Goal: Task Accomplishment & Management: Manage account settings

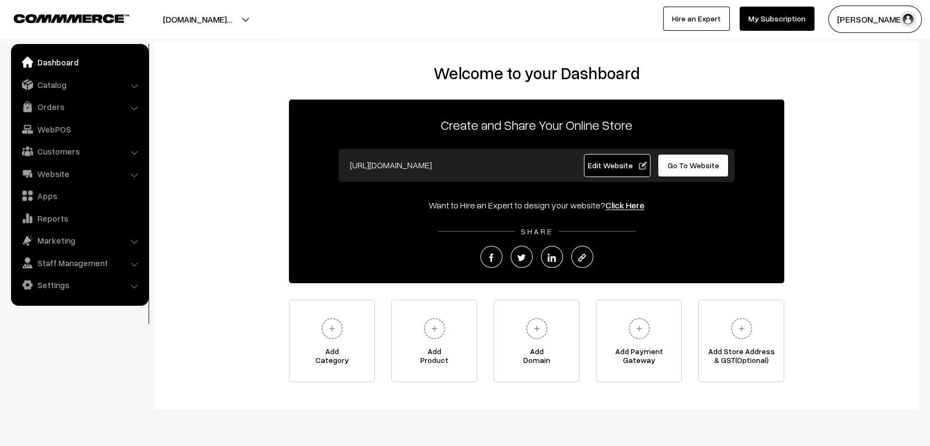
click at [690, 168] on span "Go To Website" at bounding box center [694, 165] width 52 height 9
click at [57, 288] on link "Settings" at bounding box center [79, 285] width 131 height 20
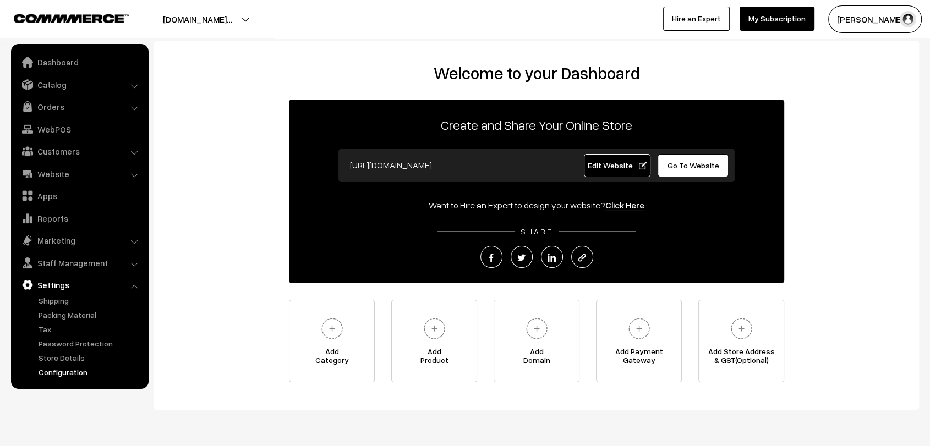
click at [86, 374] on link "Configuration" at bounding box center [90, 372] width 109 height 12
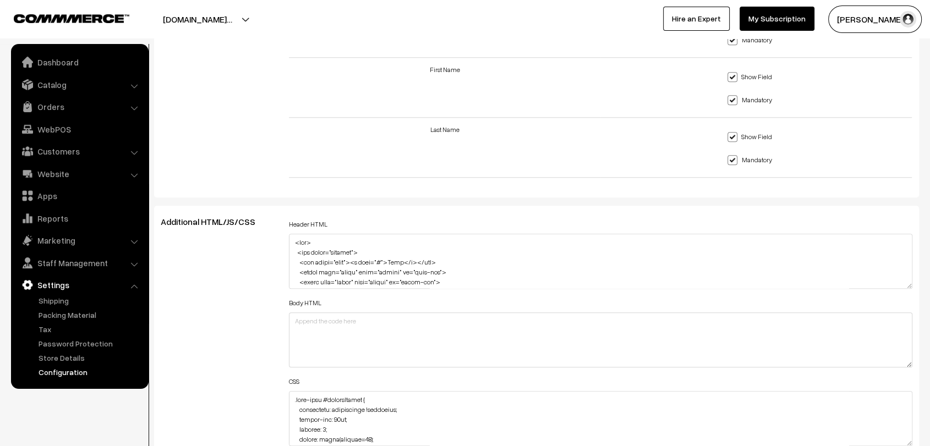
scroll to position [1066, 0]
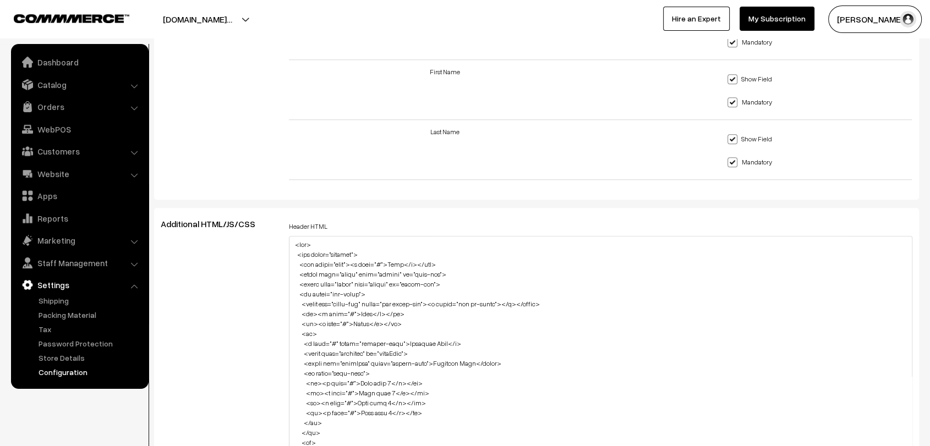
drag, startPoint x: 907, startPoint y: 282, endPoint x: 938, endPoint y: 474, distance: 194.5
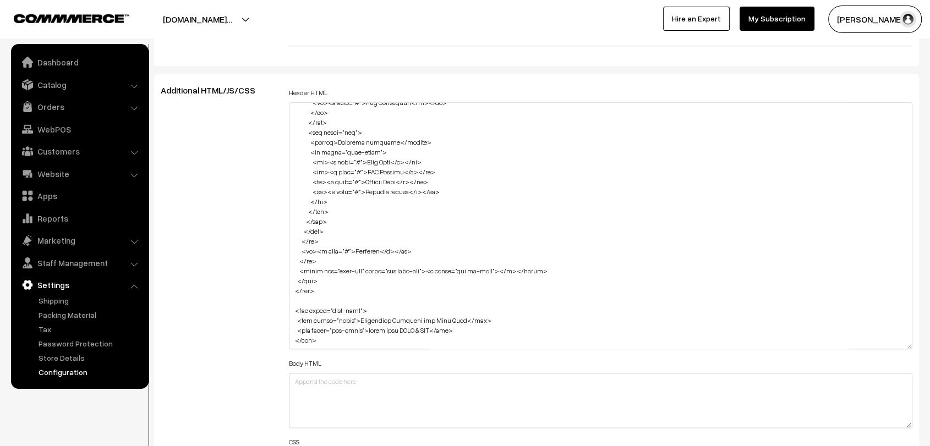
scroll to position [1233, 0]
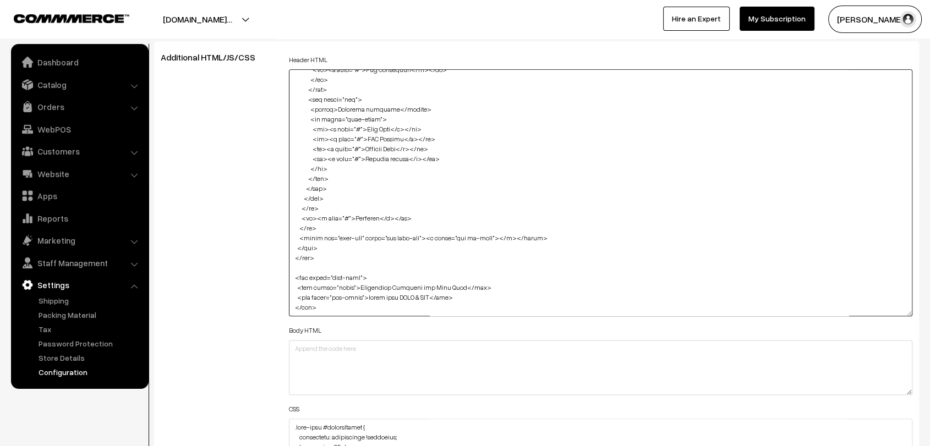
click at [430, 227] on textarea at bounding box center [600, 192] width 623 height 247
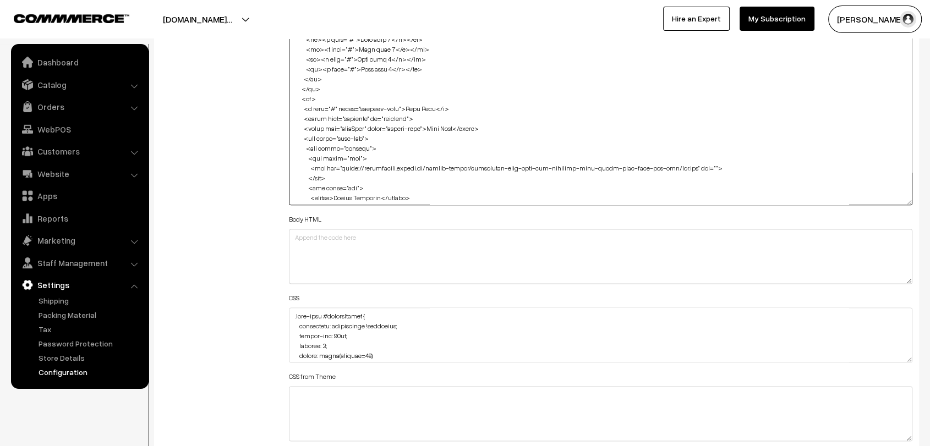
scroll to position [0, 0]
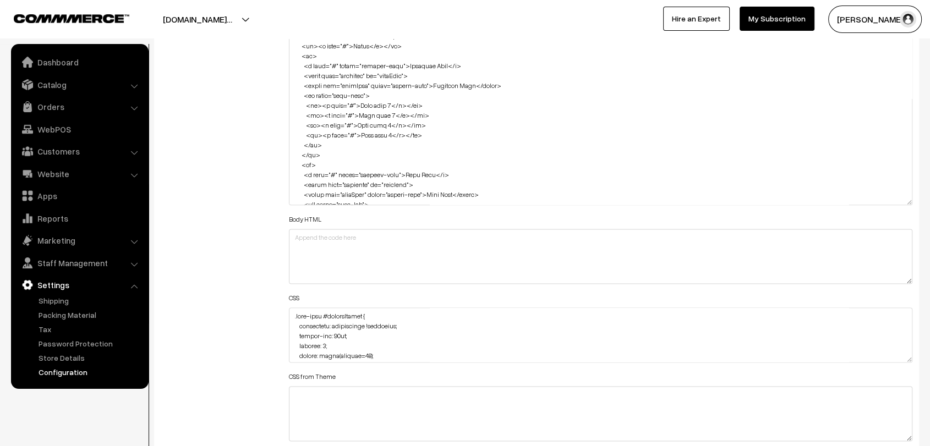
click at [269, 150] on div "Additional HTML/JS/CSS" at bounding box center [216, 234] width 128 height 586
drag, startPoint x: 269, startPoint y: 150, endPoint x: 264, endPoint y: 163, distance: 13.6
click at [264, 163] on div "Additional HTML/JS/CSS" at bounding box center [216, 234] width 128 height 586
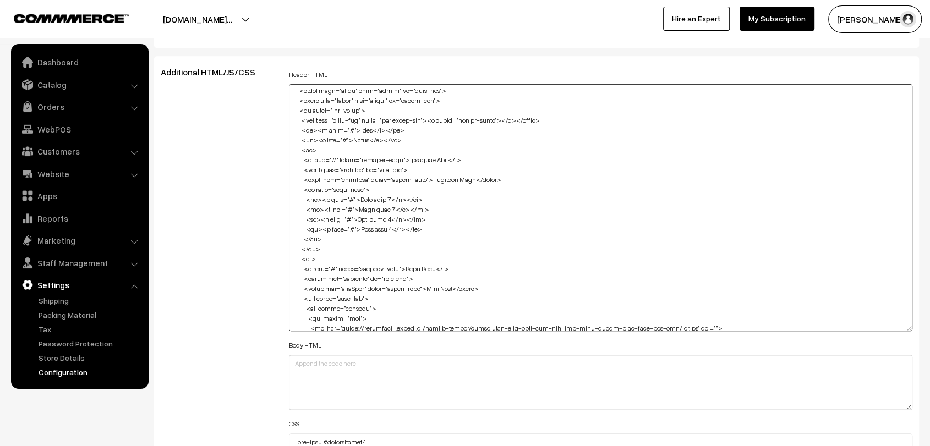
scroll to position [34, 0]
click at [560, 160] on textarea at bounding box center [600, 207] width 623 height 247
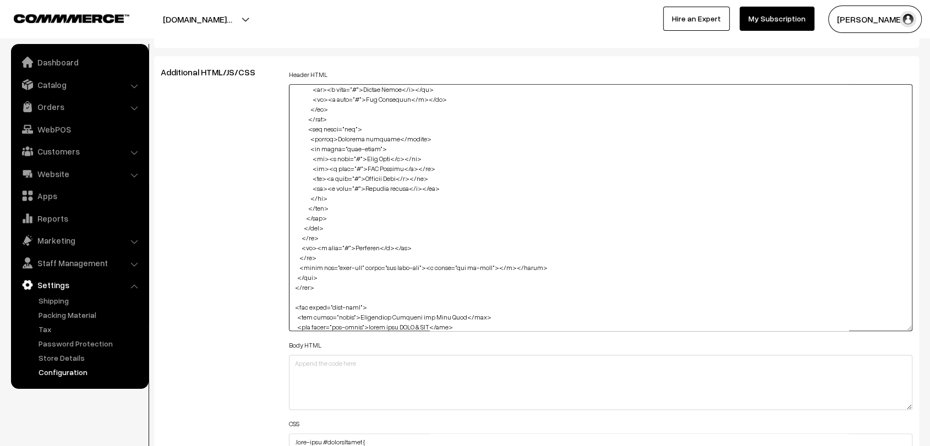
scroll to position [444, 0]
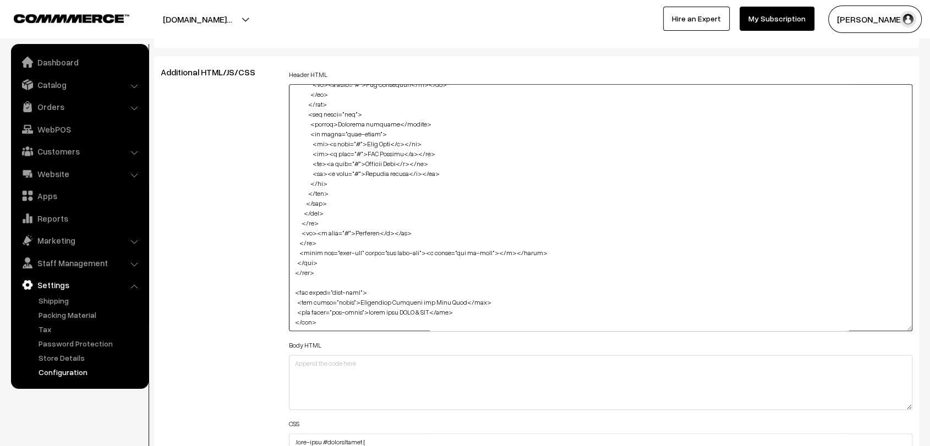
click at [560, 160] on textarea at bounding box center [600, 207] width 623 height 247
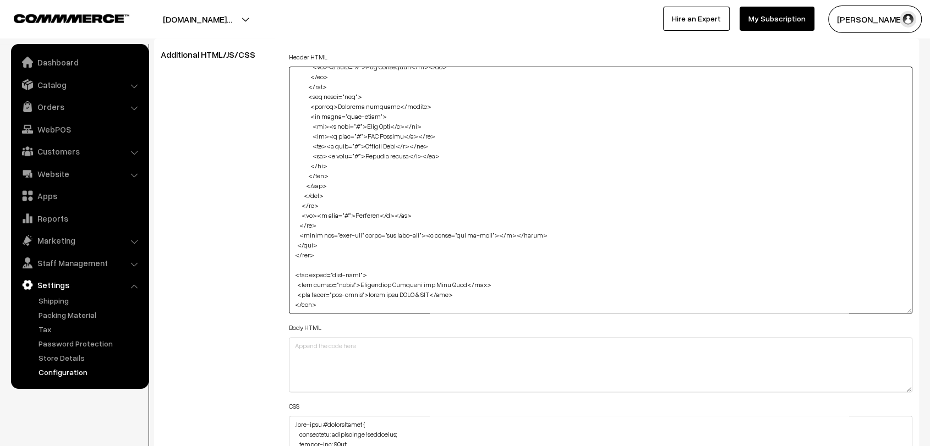
scroll to position [1235, 0]
click at [560, 160] on textarea at bounding box center [600, 190] width 623 height 247
click at [559, 158] on textarea at bounding box center [600, 190] width 623 height 247
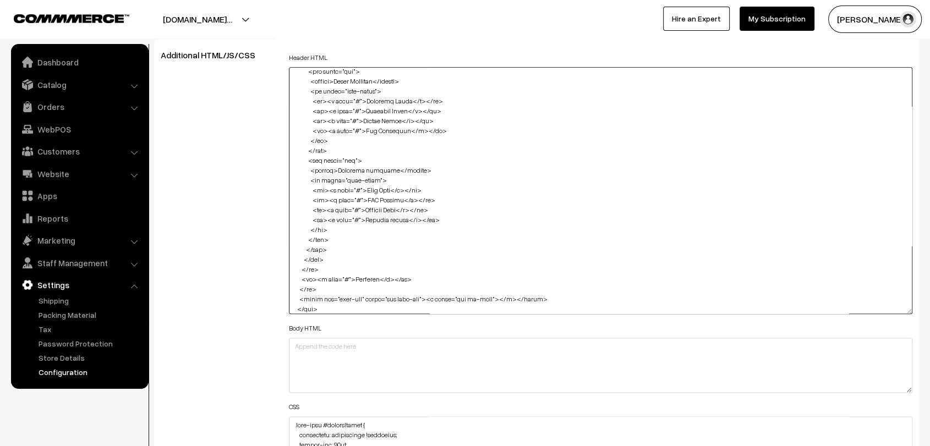
scroll to position [444, 0]
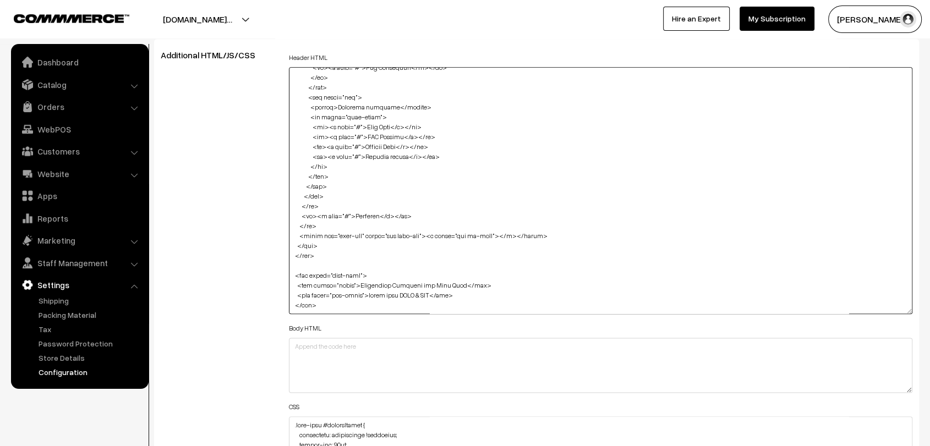
click at [590, 139] on textarea at bounding box center [600, 190] width 623 height 247
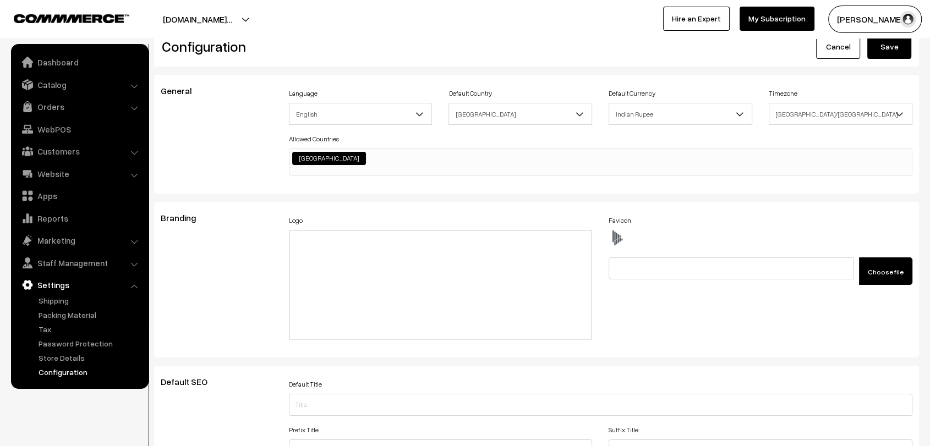
scroll to position [0, 0]
